Goal: Check status

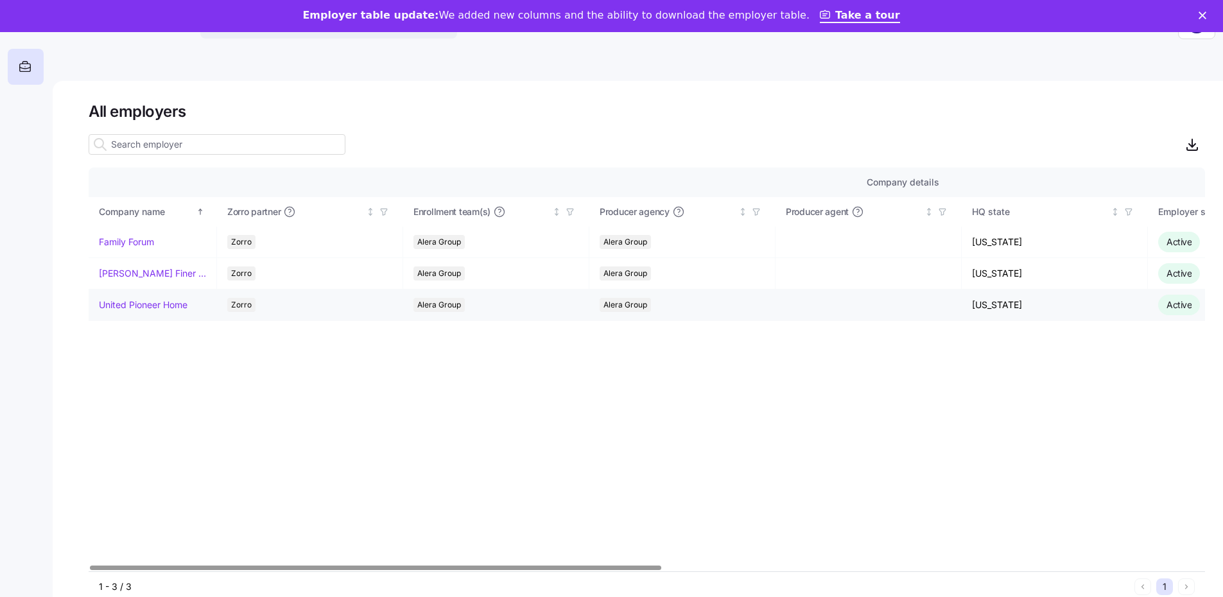
click at [126, 305] on link "United Pioneer Home" at bounding box center [143, 304] width 89 height 13
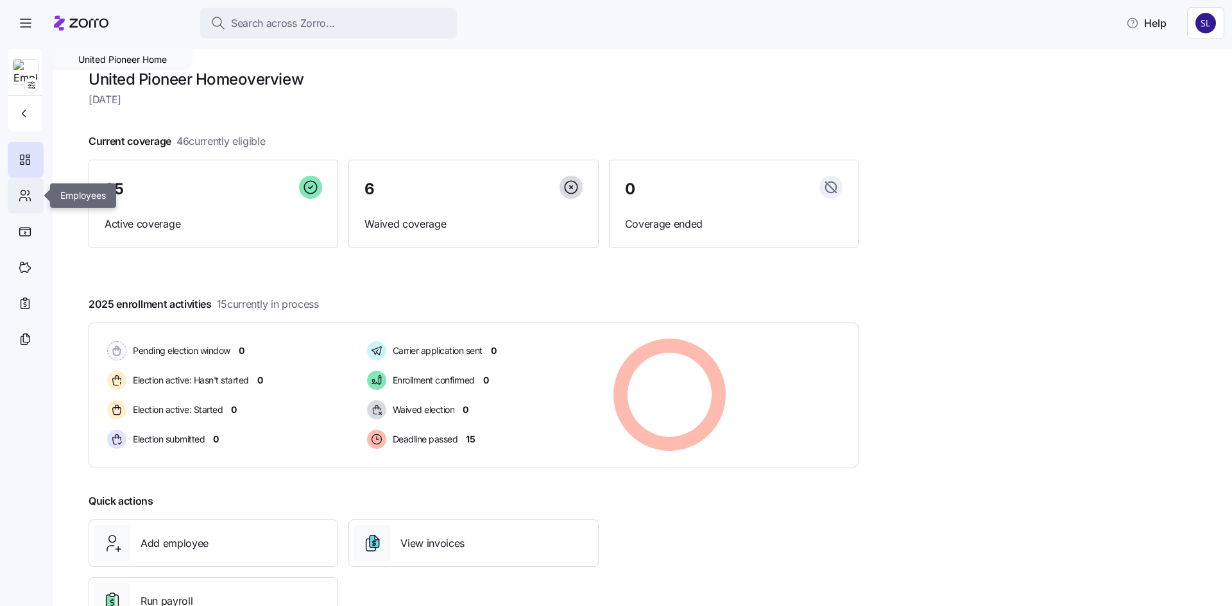
click at [21, 196] on icon at bounding box center [25, 195] width 14 height 15
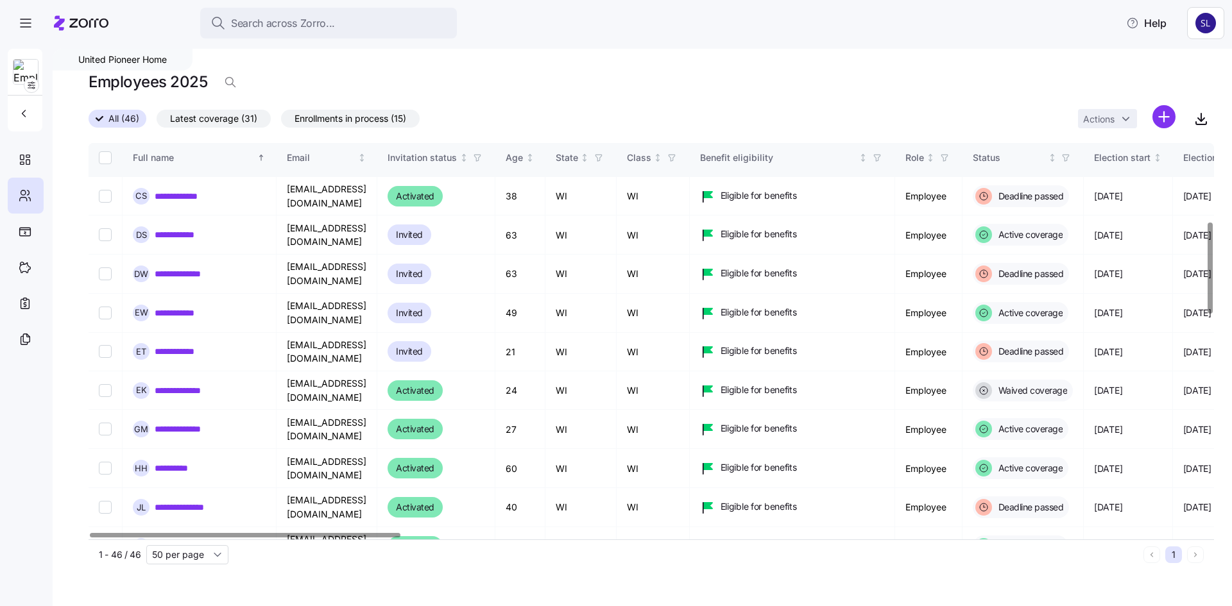
scroll to position [578, 0]
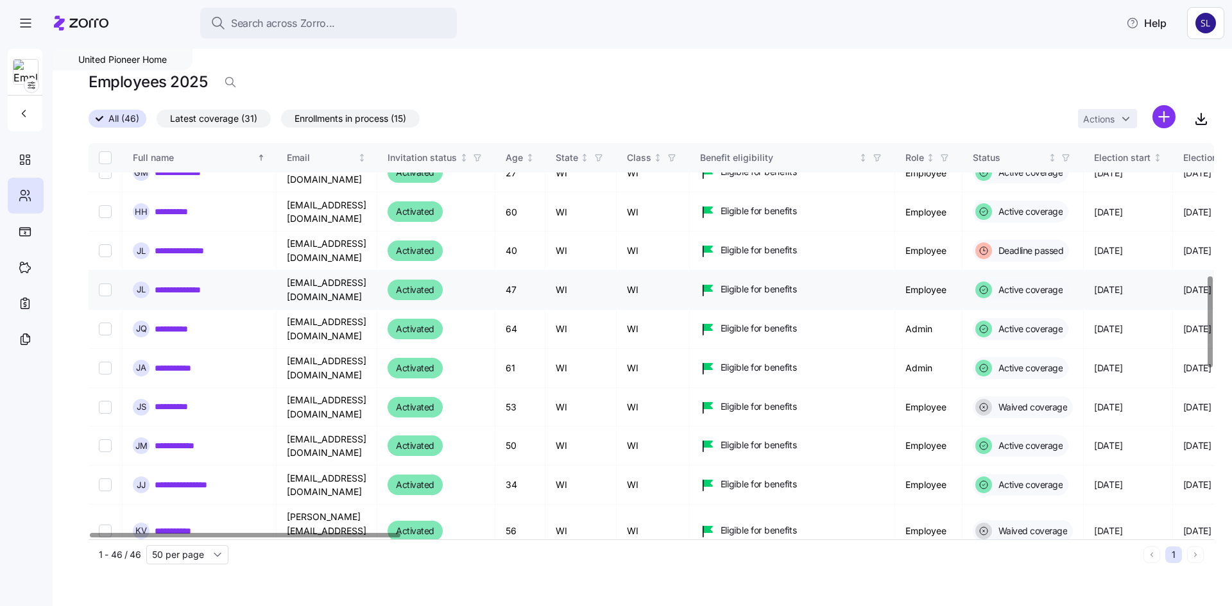
click at [185, 284] on link "**********" at bounding box center [187, 290] width 64 height 13
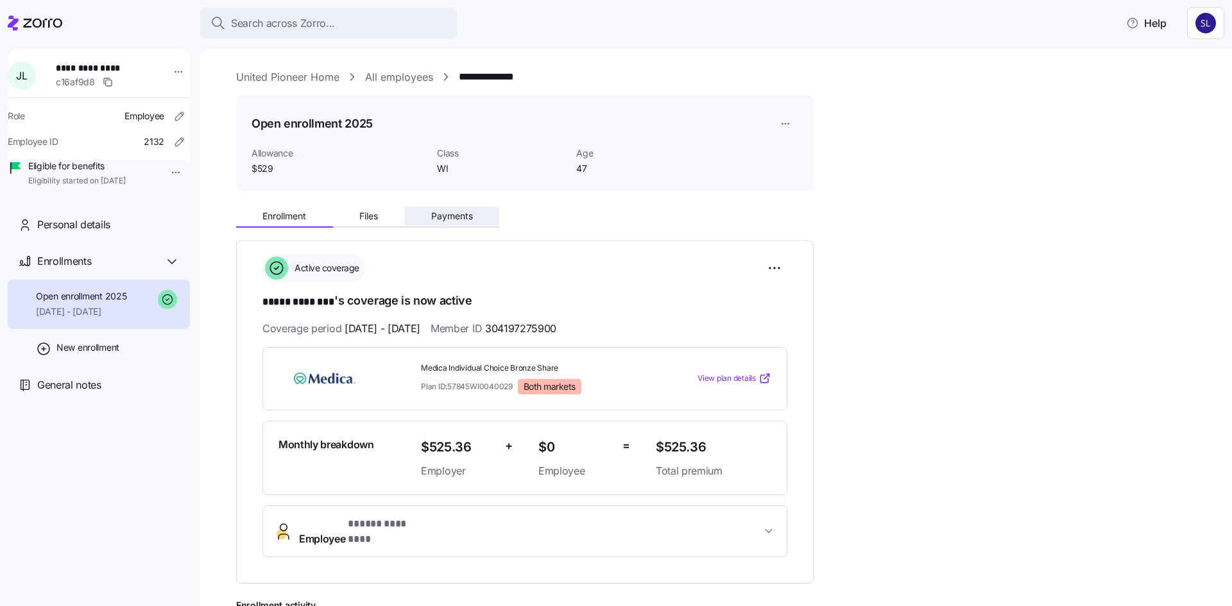
click at [441, 216] on span "Payments" at bounding box center [452, 216] width 42 height 9
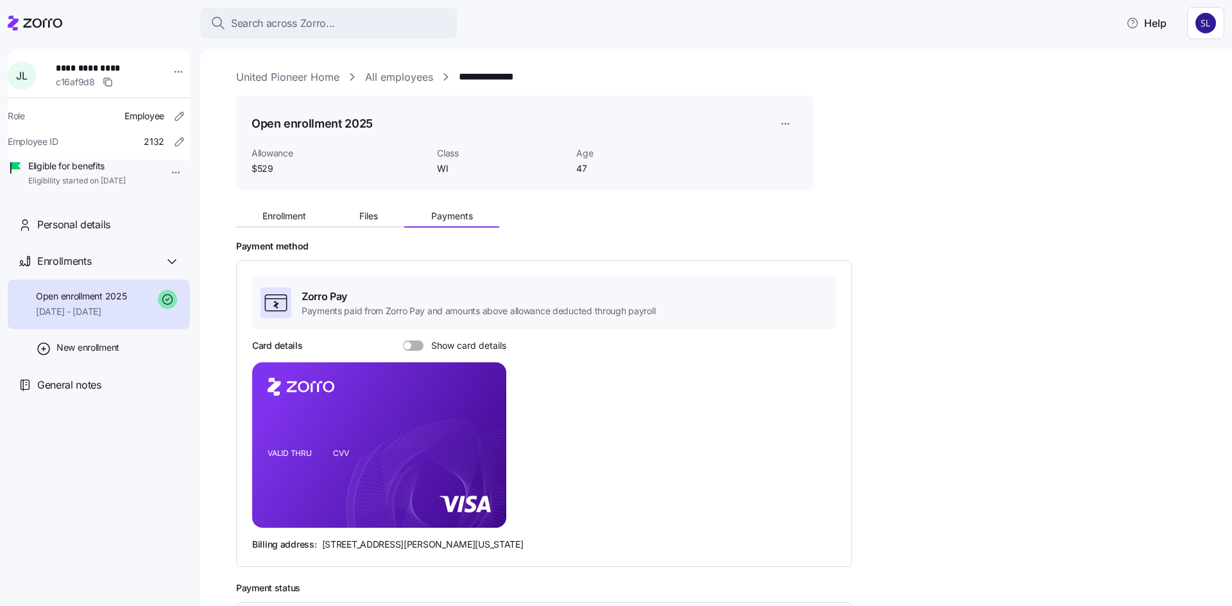
click at [408, 347] on span at bounding box center [408, 346] width 8 height 8
click at [403, 341] on input "Show card details" at bounding box center [403, 341] width 0 height 0
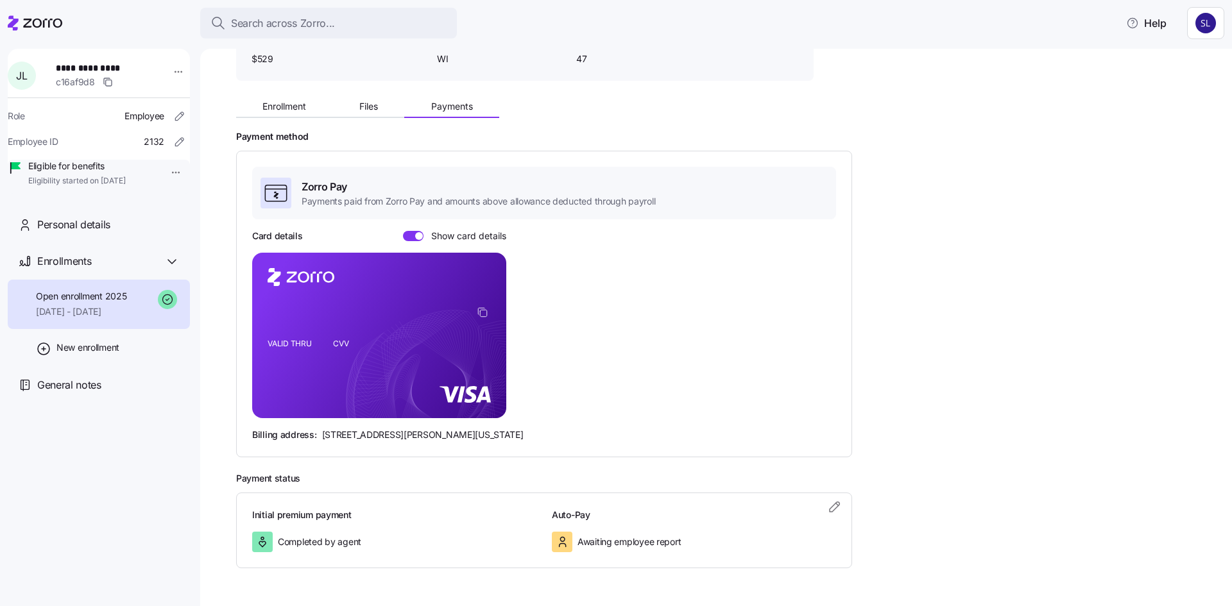
scroll to position [128, 0]
